Goal: Task Accomplishment & Management: Use online tool/utility

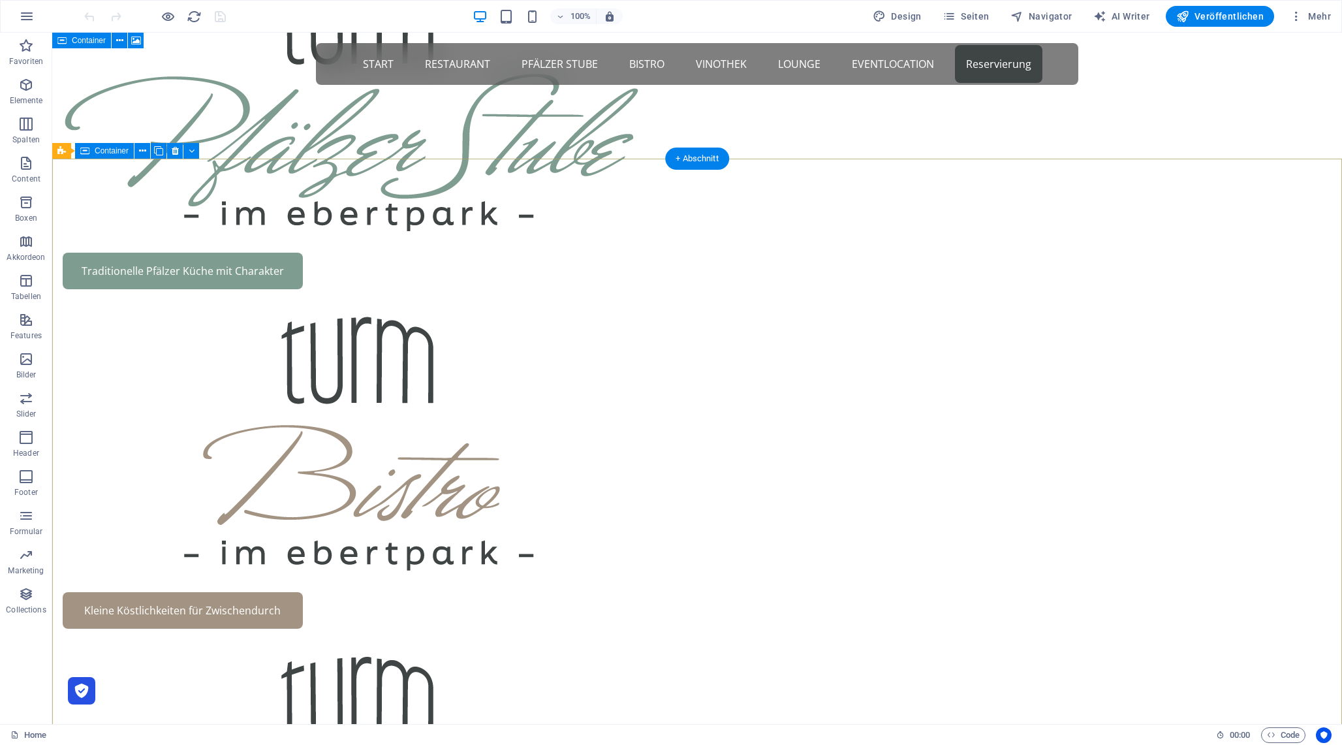
scroll to position [1890, 0]
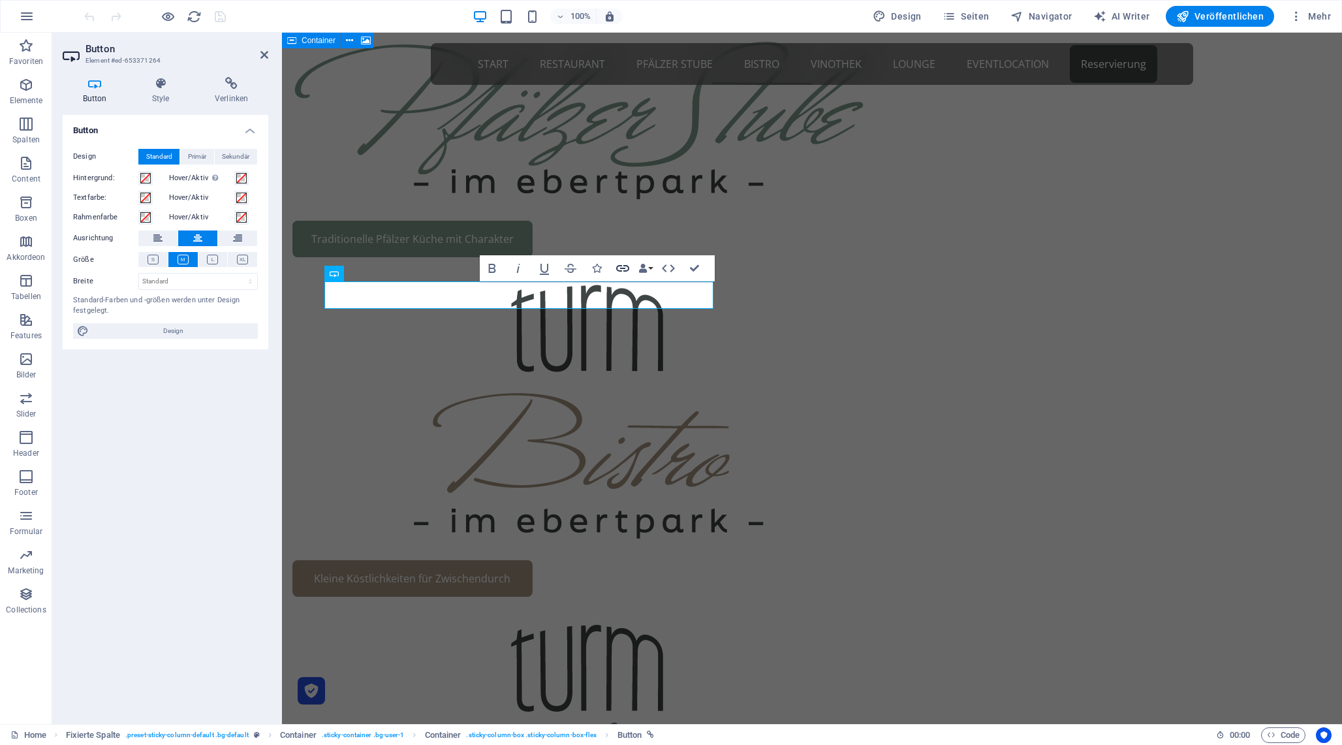
click at [625, 268] on icon "button" at bounding box center [623, 268] width 16 height 16
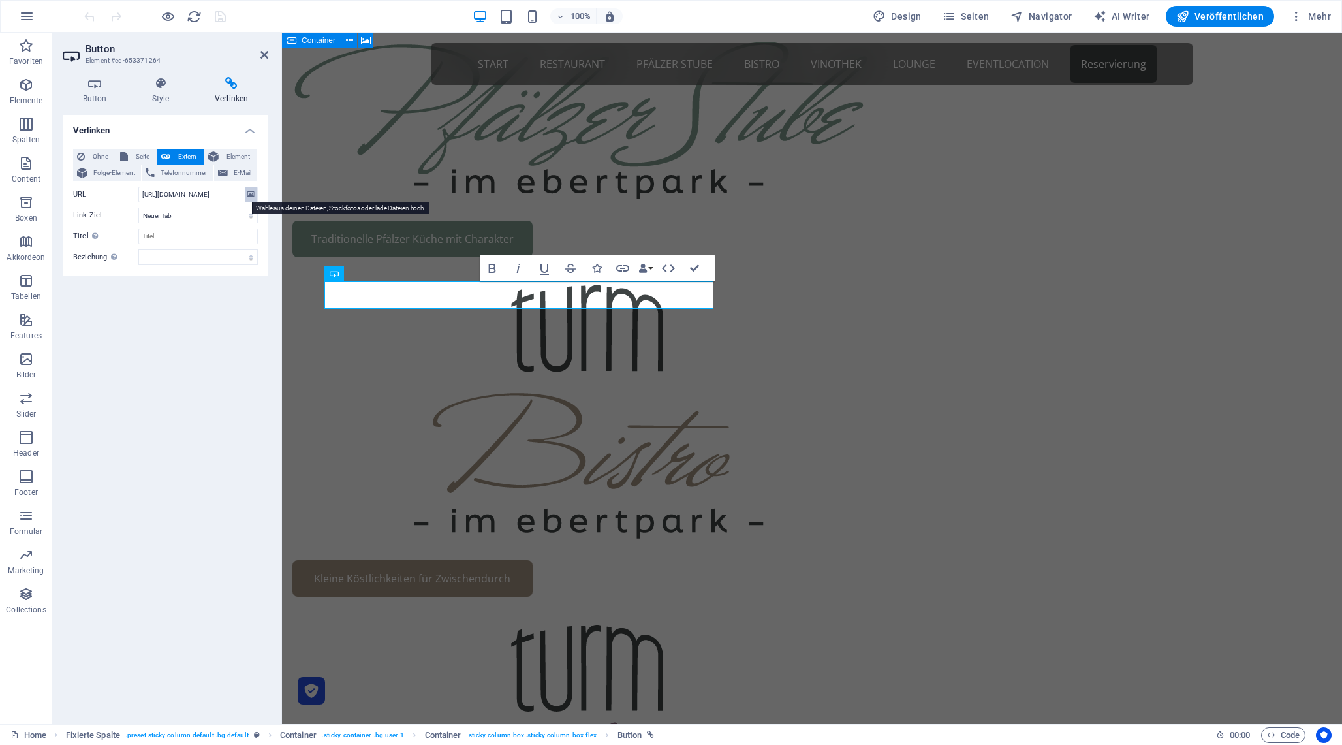
click at [247, 192] on button at bounding box center [251, 194] width 12 height 14
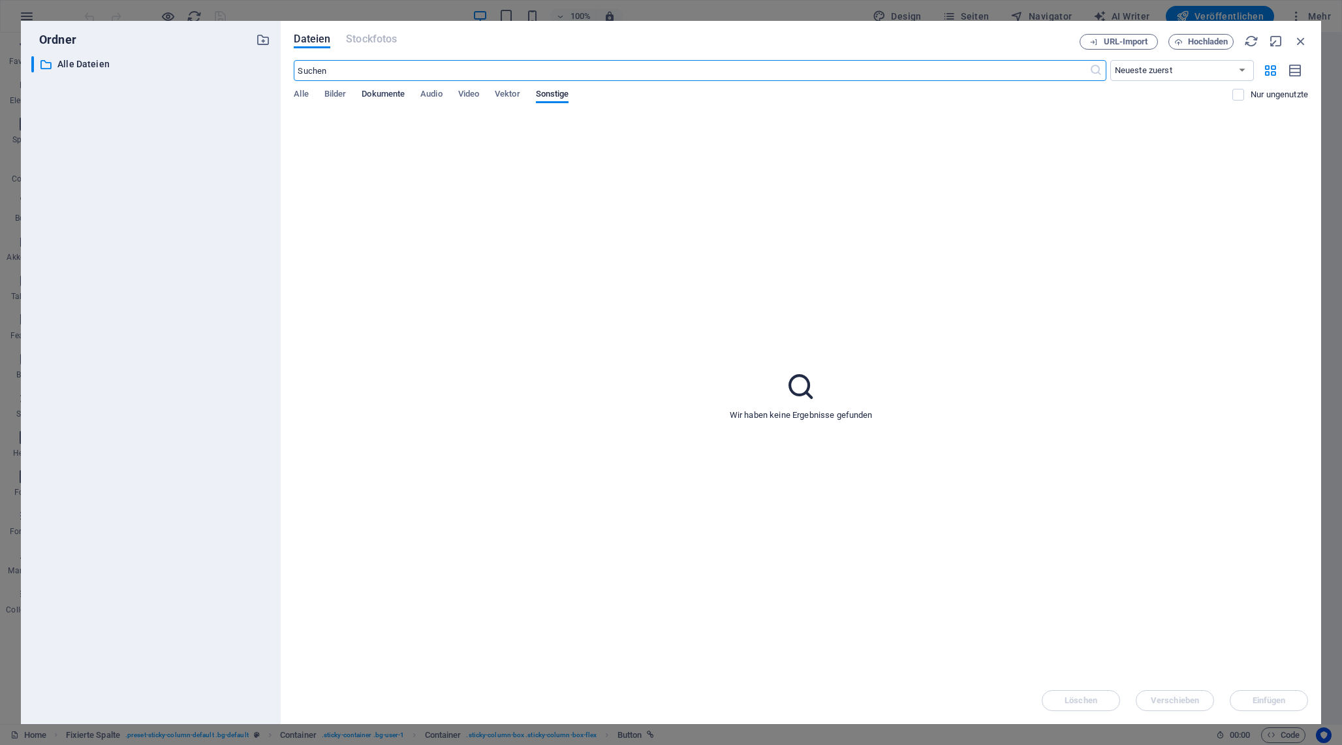
click at [382, 95] on span "Dokumente" at bounding box center [383, 95] width 43 height 18
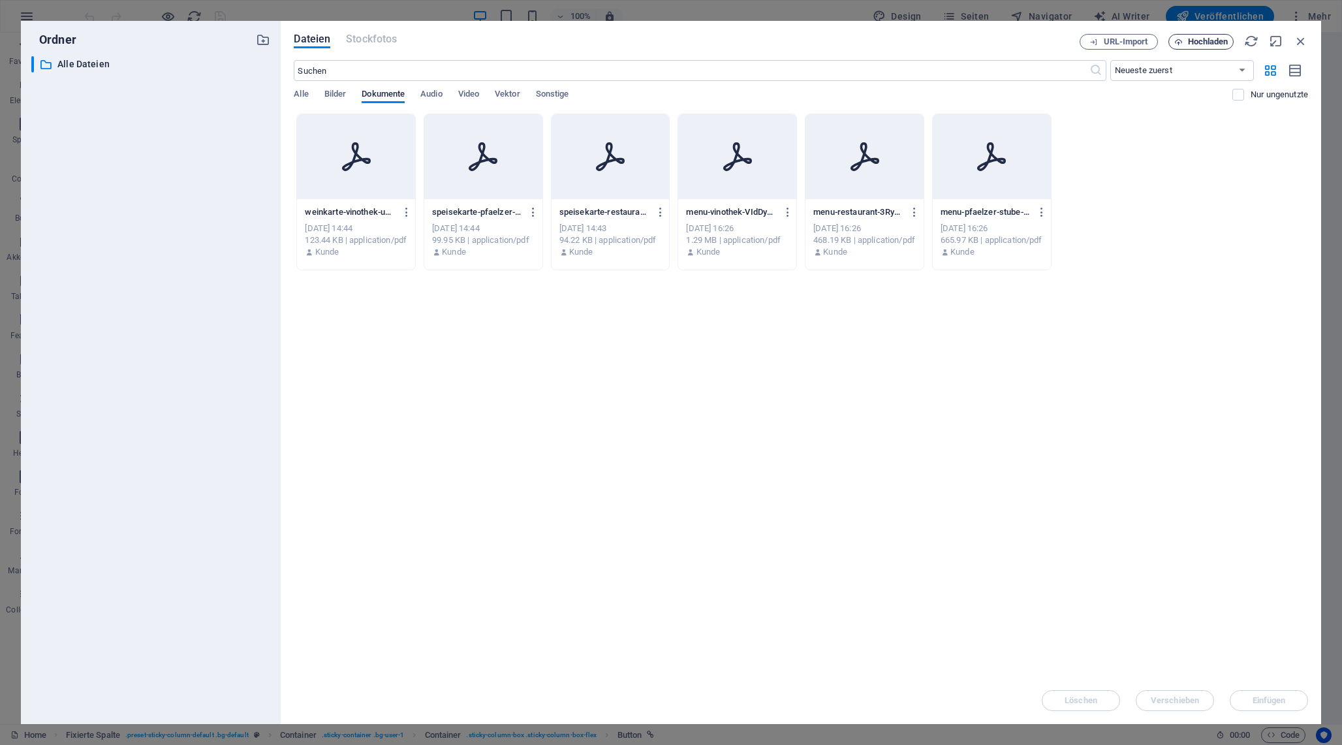
click at [1199, 46] on span "Hochladen" at bounding box center [1208, 42] width 40 height 8
type input "[URL][DOMAIN_NAME]"
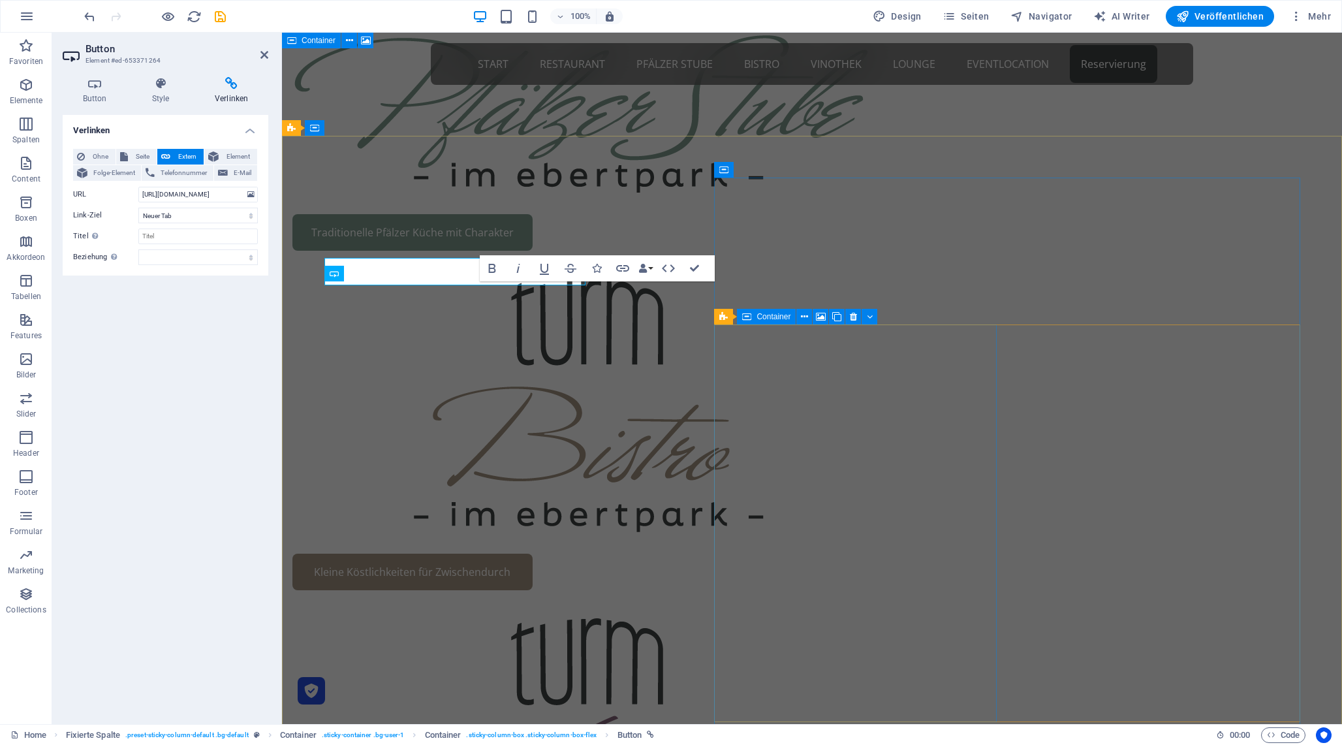
scroll to position [1890, 0]
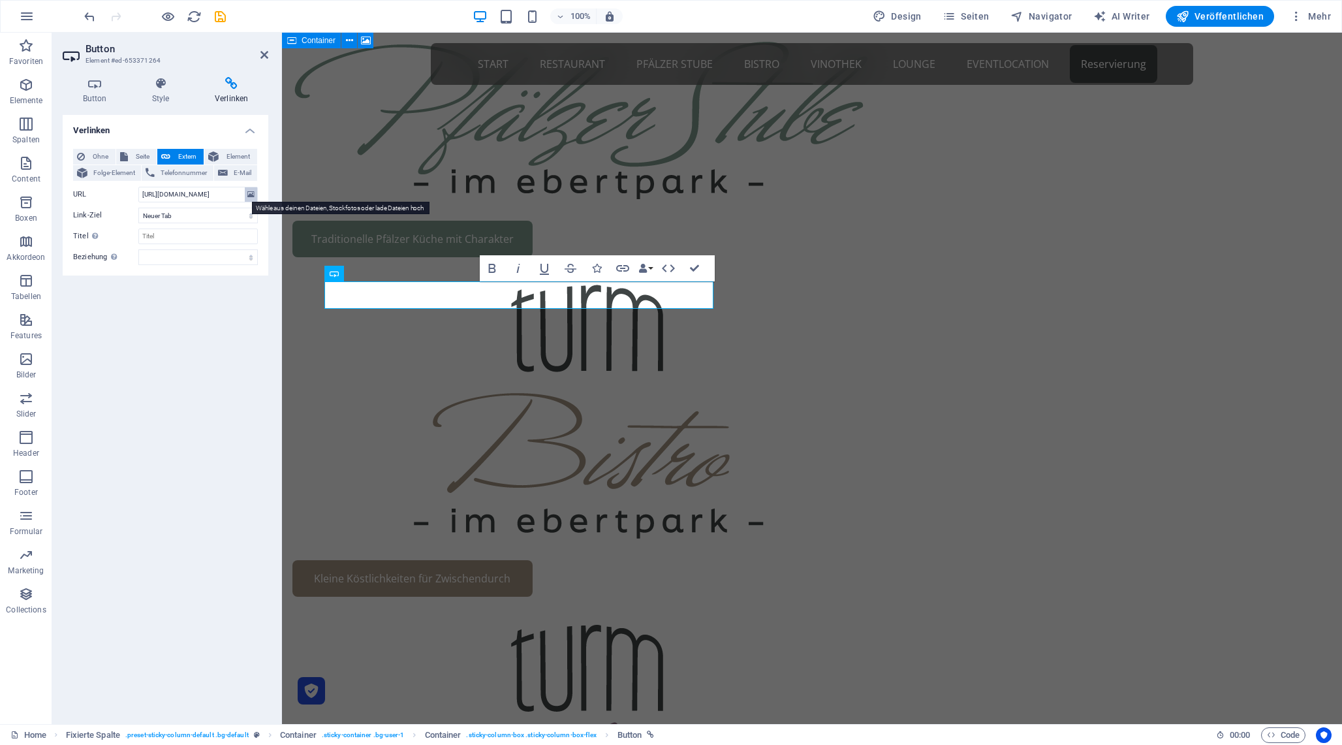
click at [253, 196] on icon at bounding box center [250, 194] width 7 height 14
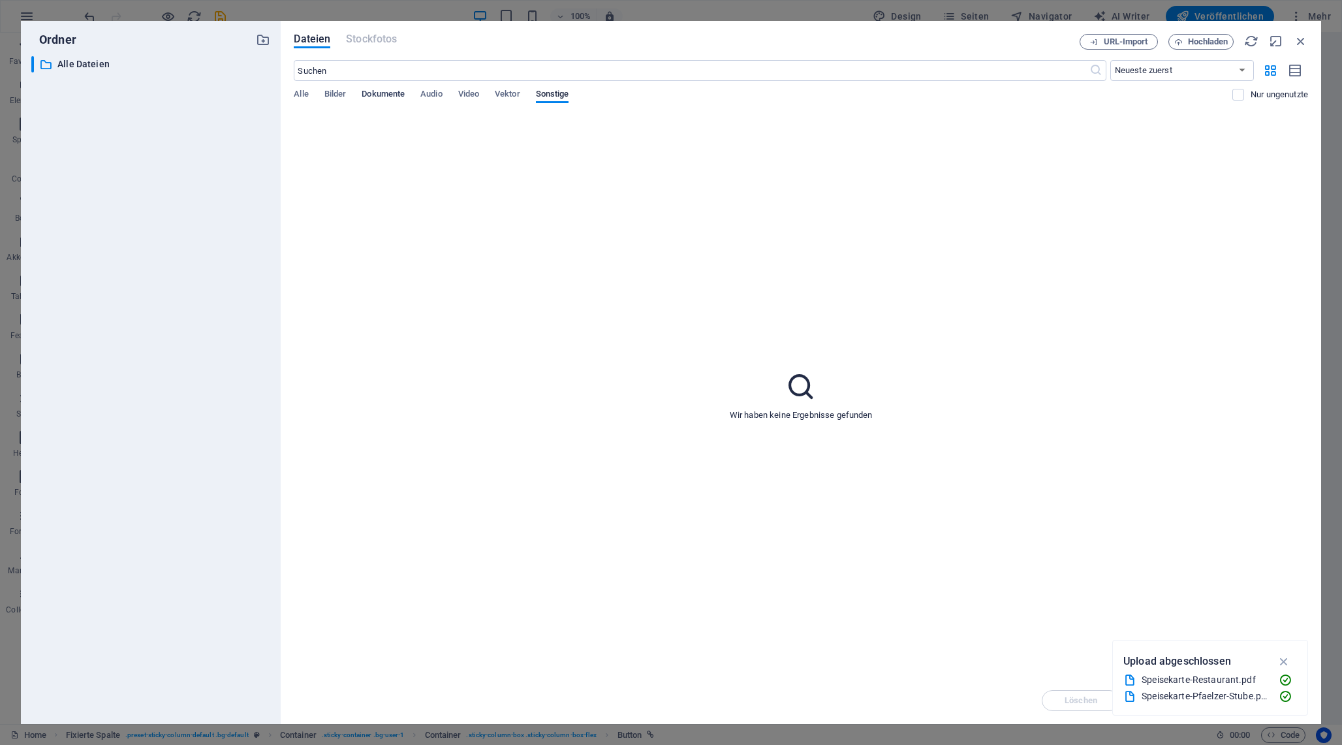
click at [386, 95] on span "Dokumente" at bounding box center [383, 95] width 43 height 18
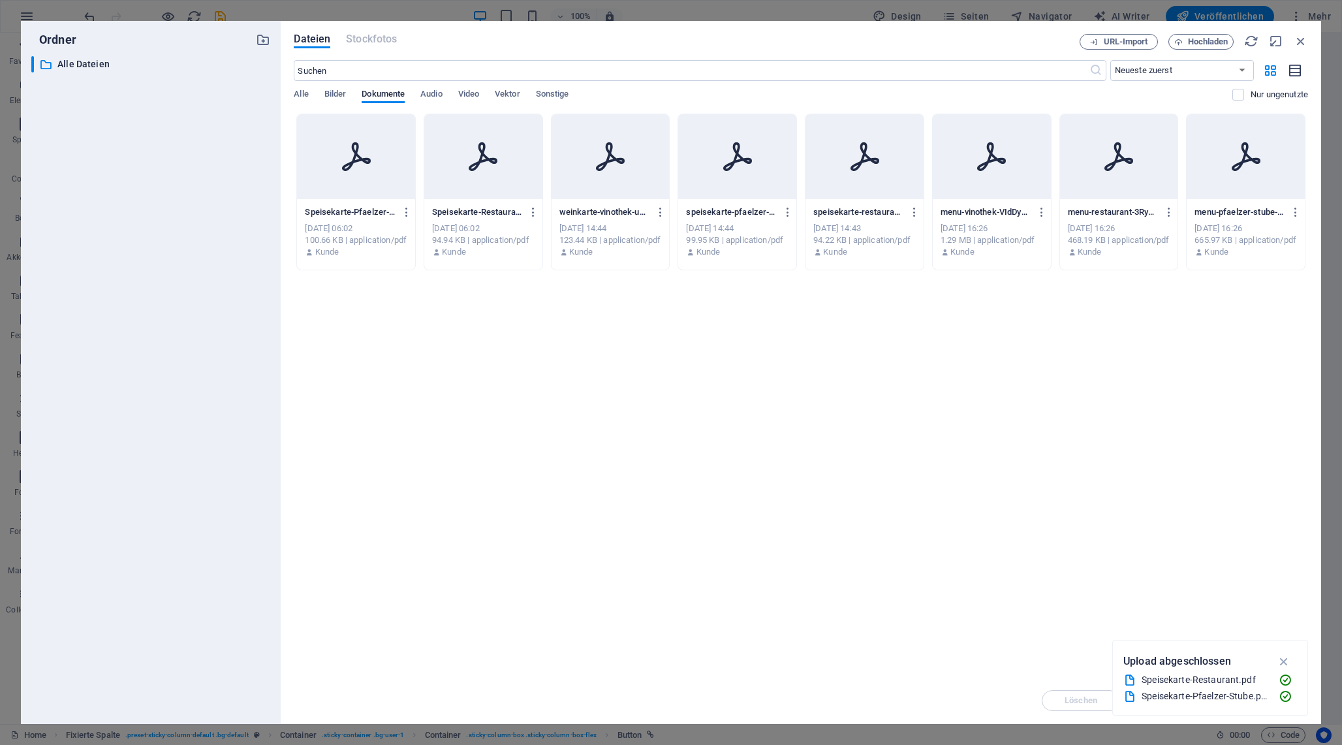
click at [1295, 70] on icon "button" at bounding box center [1295, 70] width 14 height 15
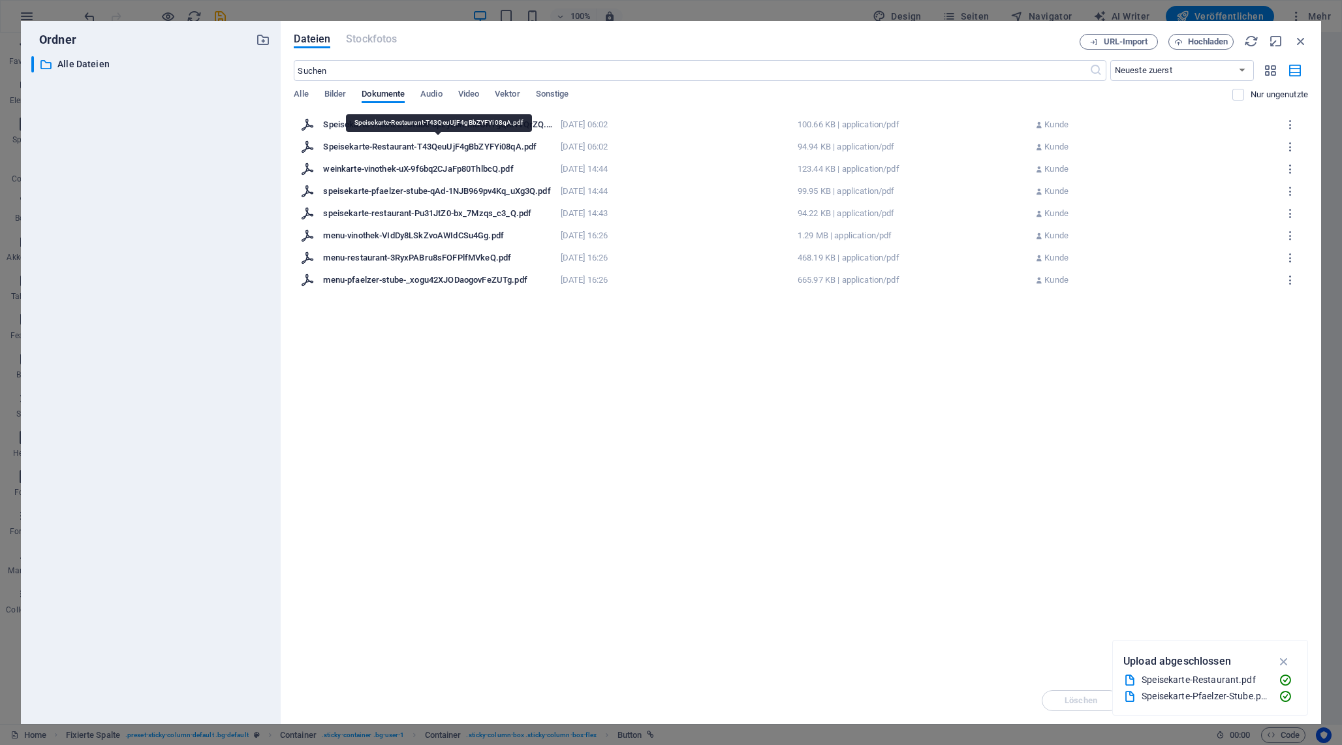
click at [445, 146] on div "Speisekarte-Restaurant-T43QeuUjF4gBbZYFYi08qA.pdf" at bounding box center [437, 147] width 229 height 12
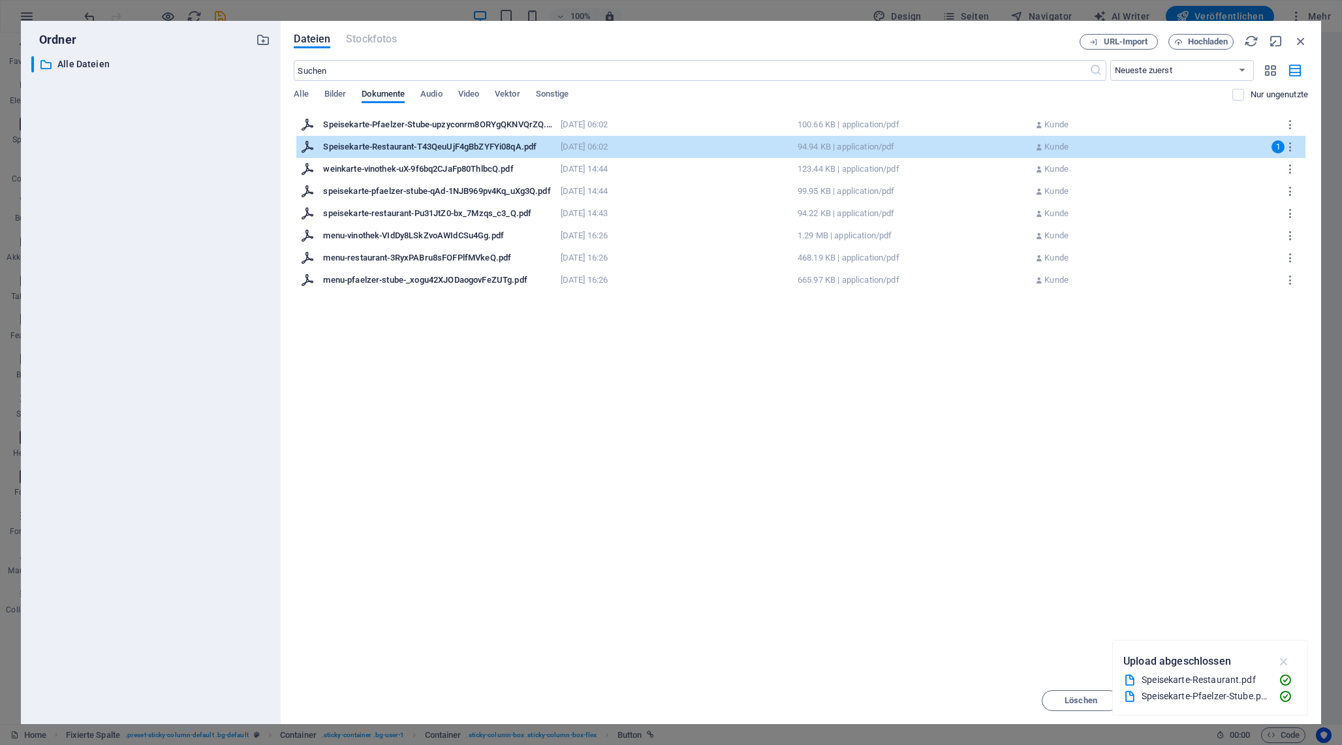
click at [1282, 662] on icon "button" at bounding box center [1283, 661] width 15 height 14
click at [1262, 703] on span "Einfügen" at bounding box center [1268, 700] width 33 height 8
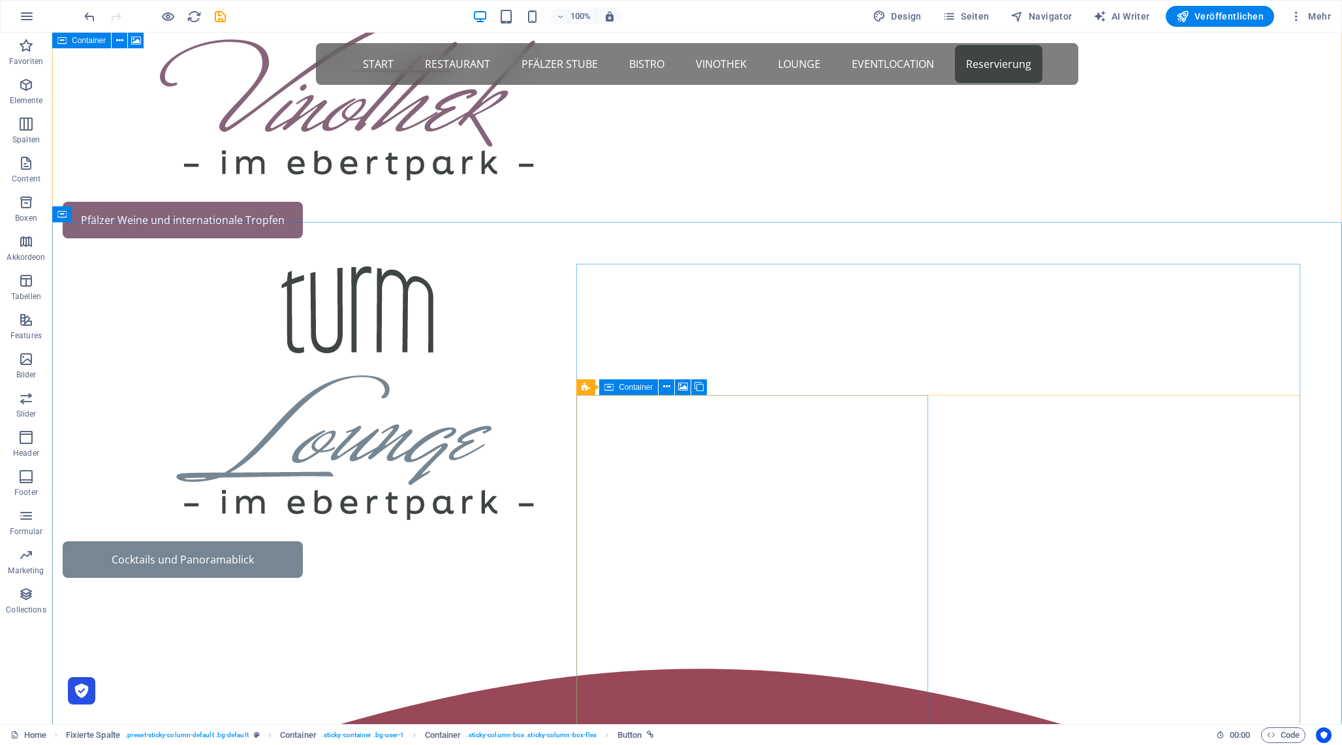
scroll to position [2609, 0]
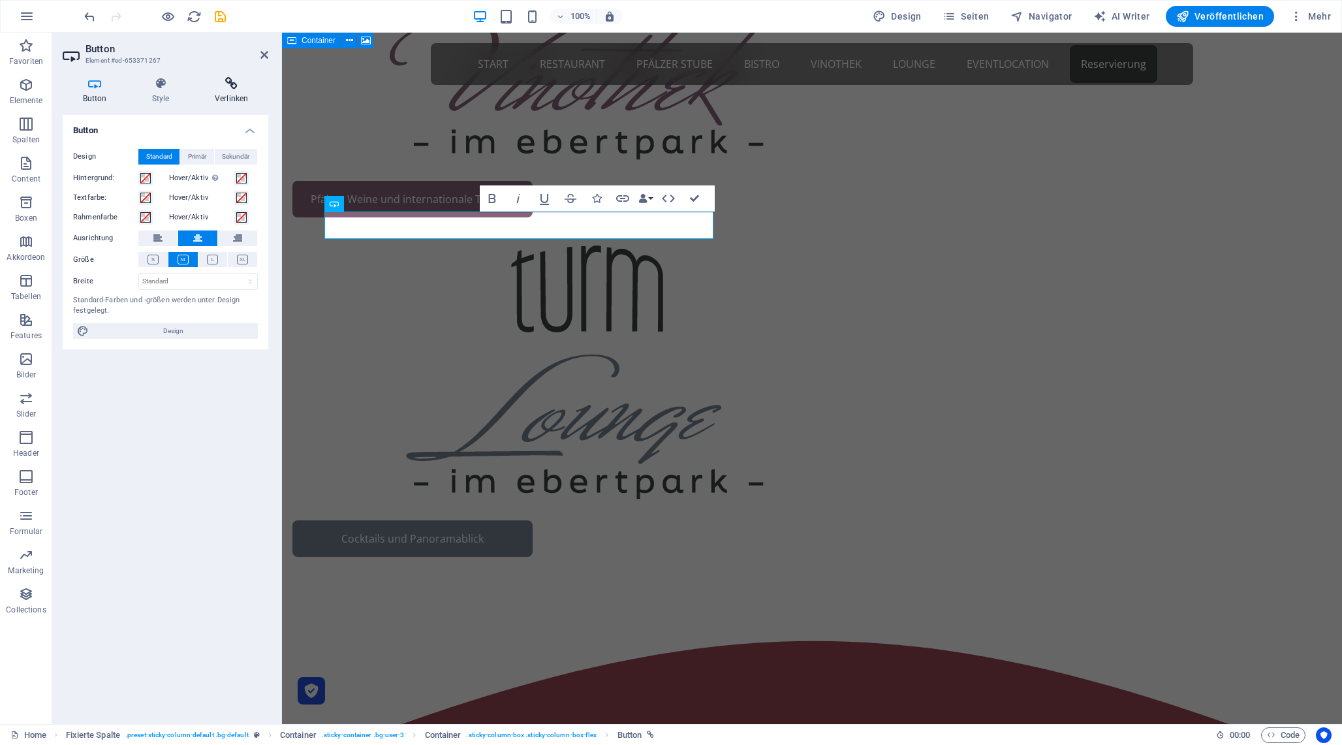
click at [243, 92] on h4 "Verlinken" at bounding box center [231, 90] width 74 height 27
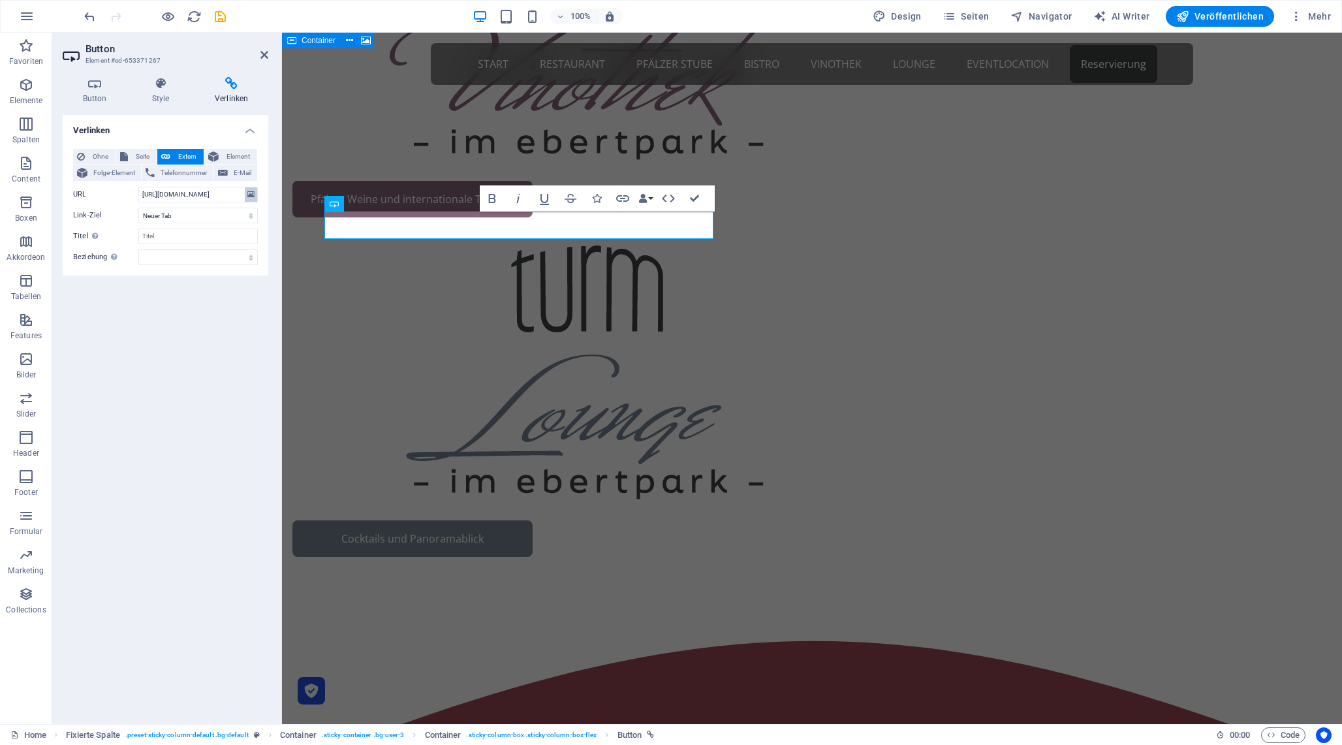
click at [249, 201] on icon at bounding box center [250, 194] width 7 height 14
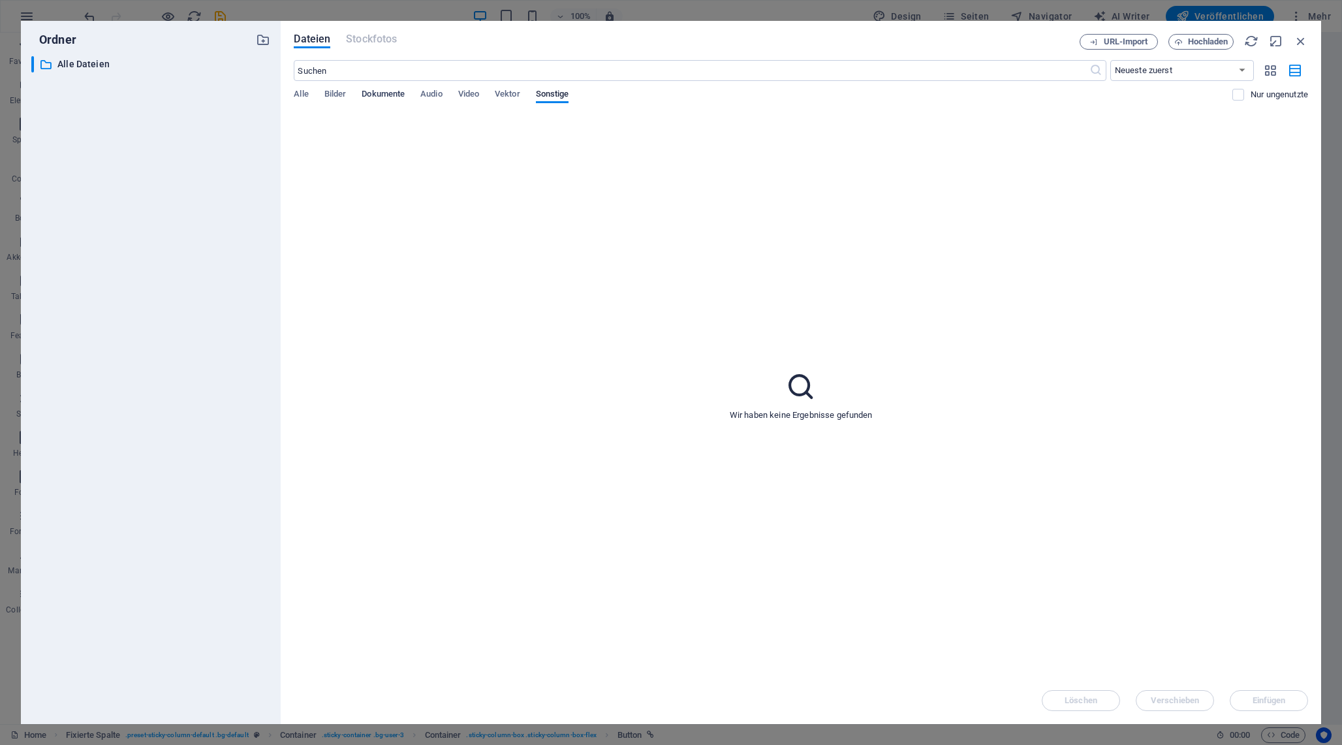
click at [389, 93] on span "Dokumente" at bounding box center [383, 95] width 43 height 18
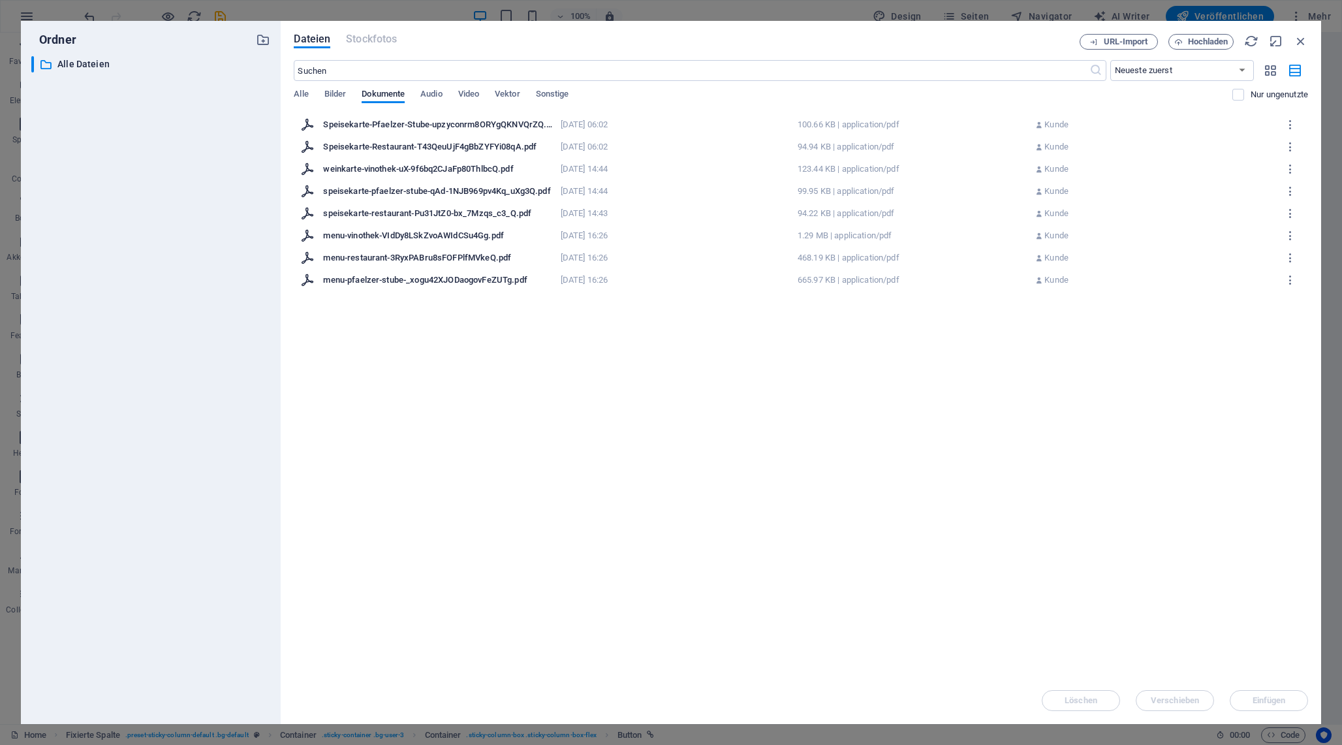
click at [393, 125] on div "Speisekarte-Pfaelzer-Stube-upzyconrm8ORYgQKNVQrZQ.pdf" at bounding box center [437, 125] width 229 height 12
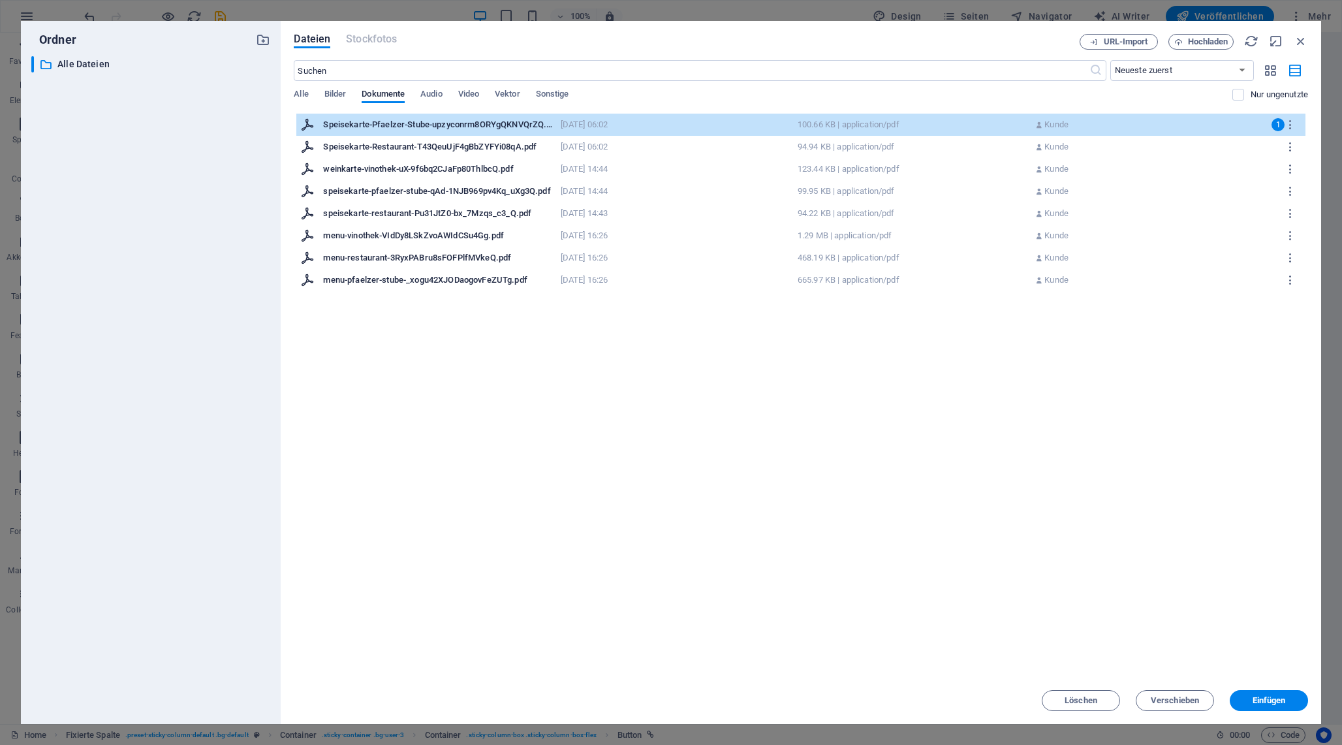
click at [393, 125] on div "Speisekarte-Pfaelzer-Stube-upzyconrm8ORYgQKNVQrZQ.pdf" at bounding box center [437, 125] width 229 height 12
type input "[URL][DOMAIN_NAME]"
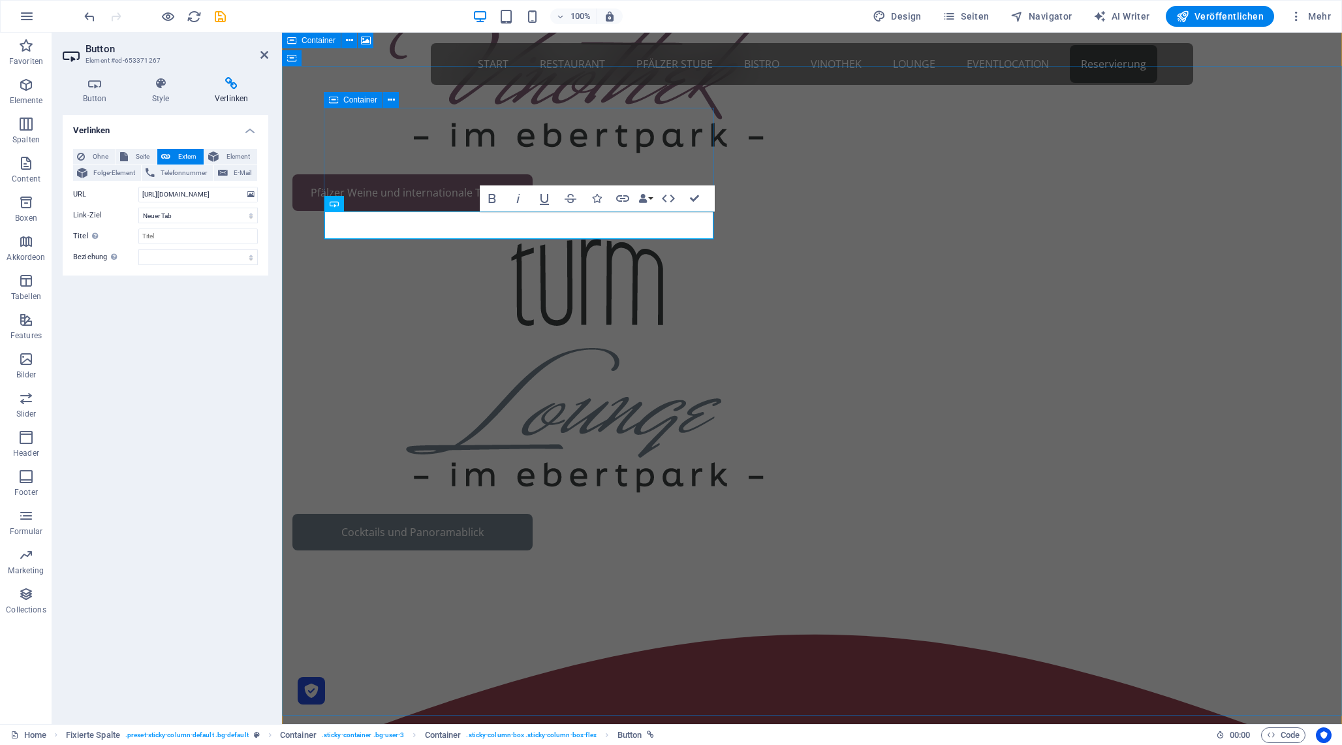
scroll to position [2609, 0]
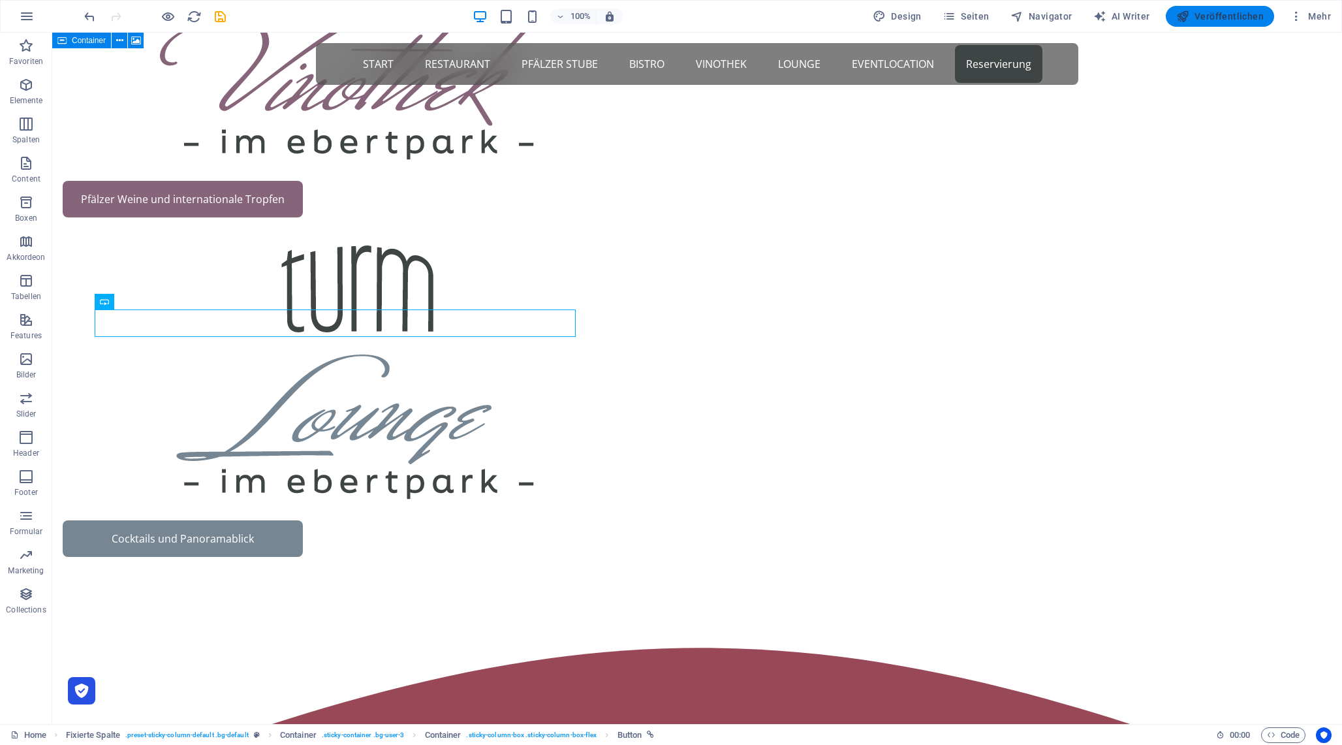
click at [1213, 18] on span "Veröffentlichen" at bounding box center [1219, 16] width 87 height 13
